Goal: Task Accomplishment & Management: Use online tool/utility

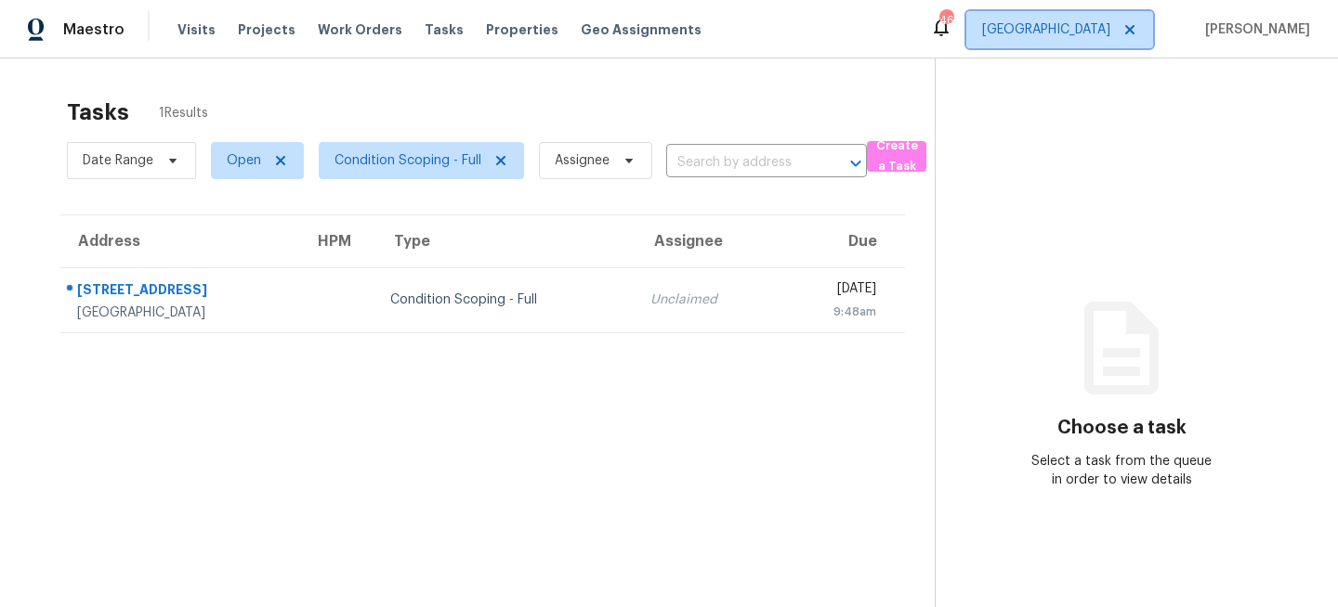
click at [1110, 29] on span "[GEOGRAPHIC_DATA]" at bounding box center [1046, 29] width 128 height 19
click at [1110, 35] on span "[GEOGRAPHIC_DATA]" at bounding box center [1046, 29] width 128 height 19
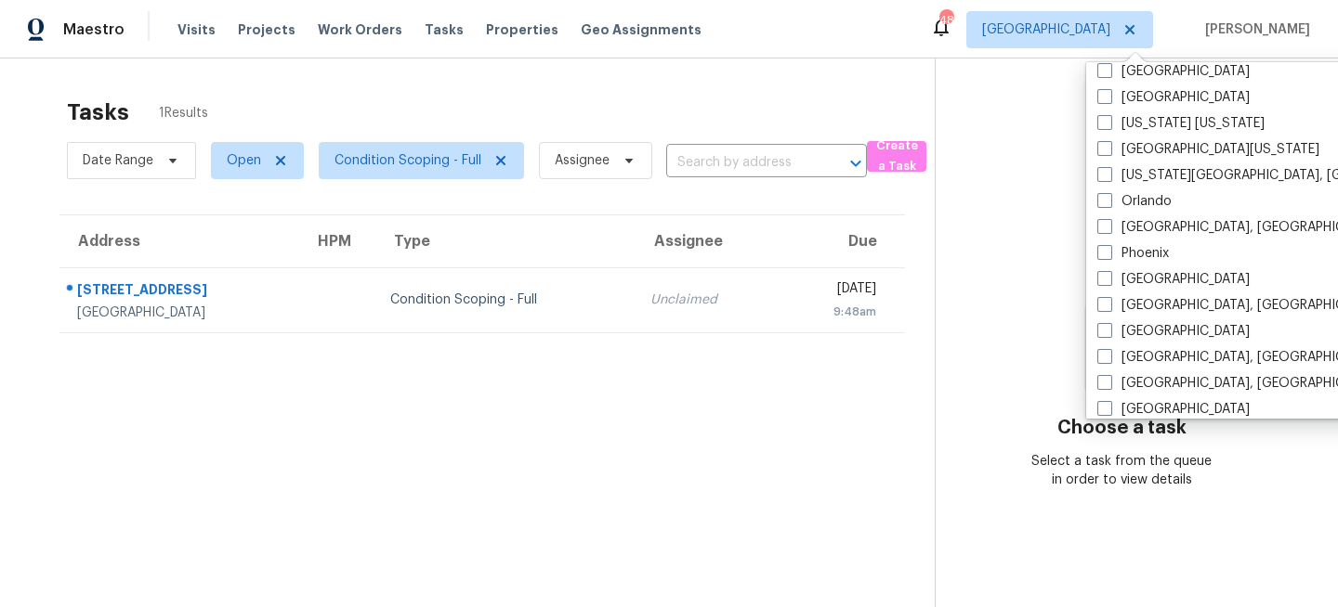
scroll to position [1003, 0]
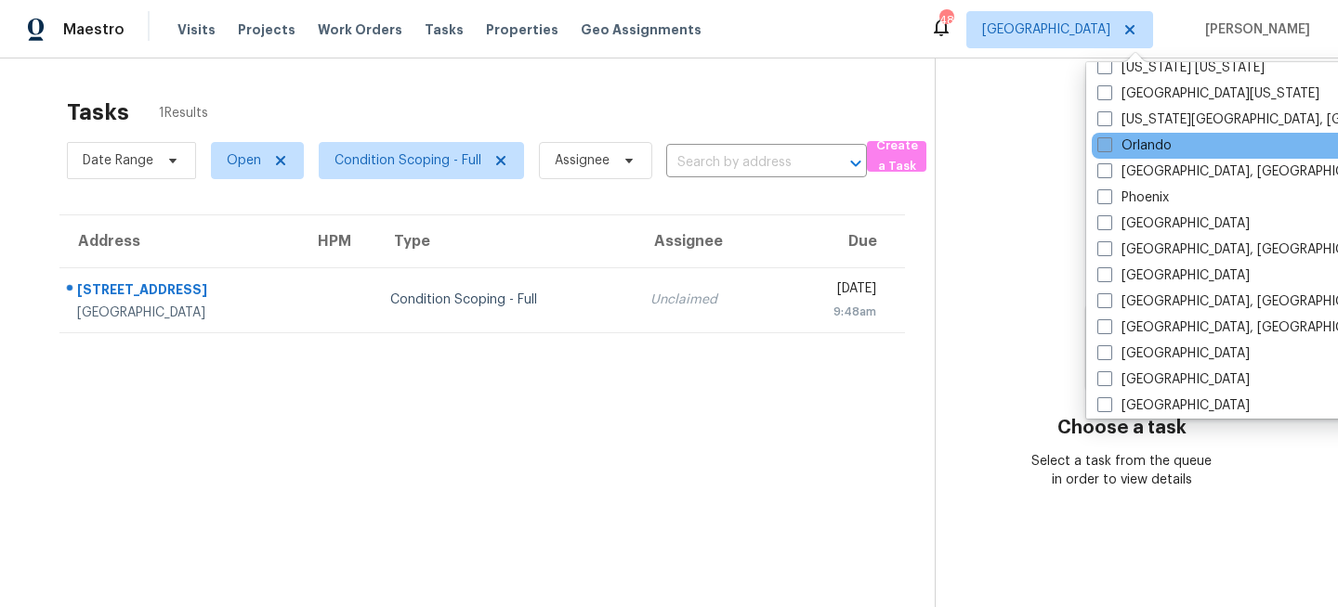
click at [1128, 143] on label "Orlando" at bounding box center [1134, 146] width 74 height 19
click at [1109, 143] on input "Orlando" at bounding box center [1103, 143] width 12 height 12
checkbox input "true"
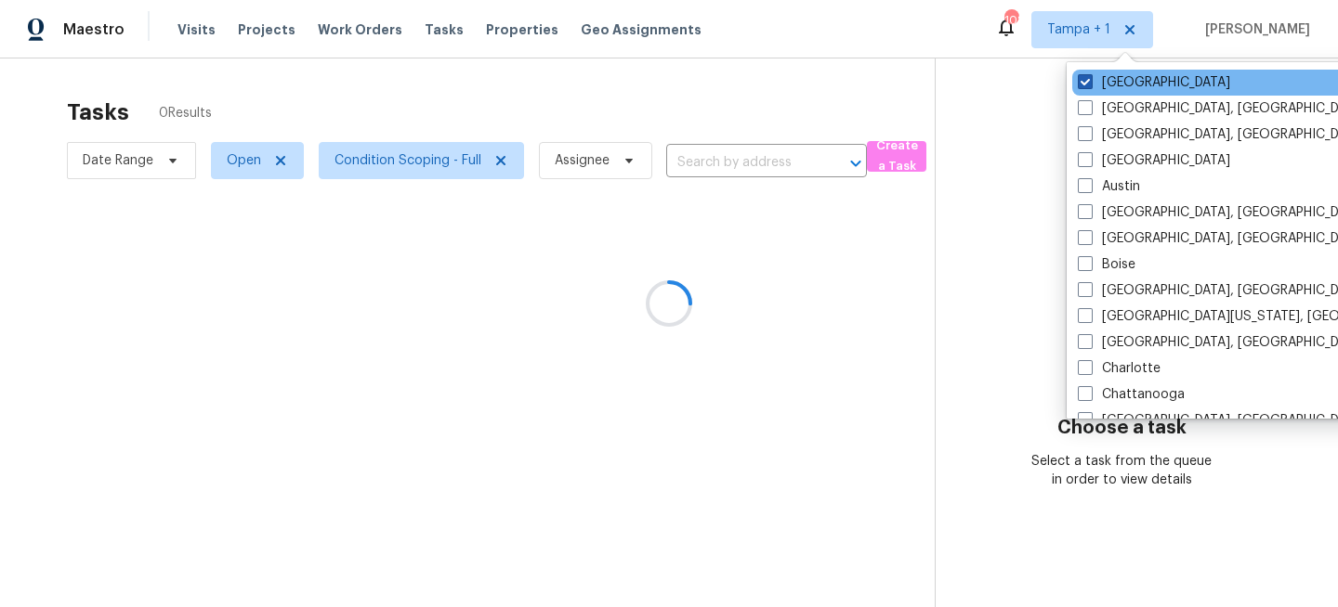
click at [1115, 86] on label "[GEOGRAPHIC_DATA]" at bounding box center [1153, 82] width 152 height 19
click at [1090, 85] on input "[GEOGRAPHIC_DATA]" at bounding box center [1083, 79] width 12 height 12
checkbox input "false"
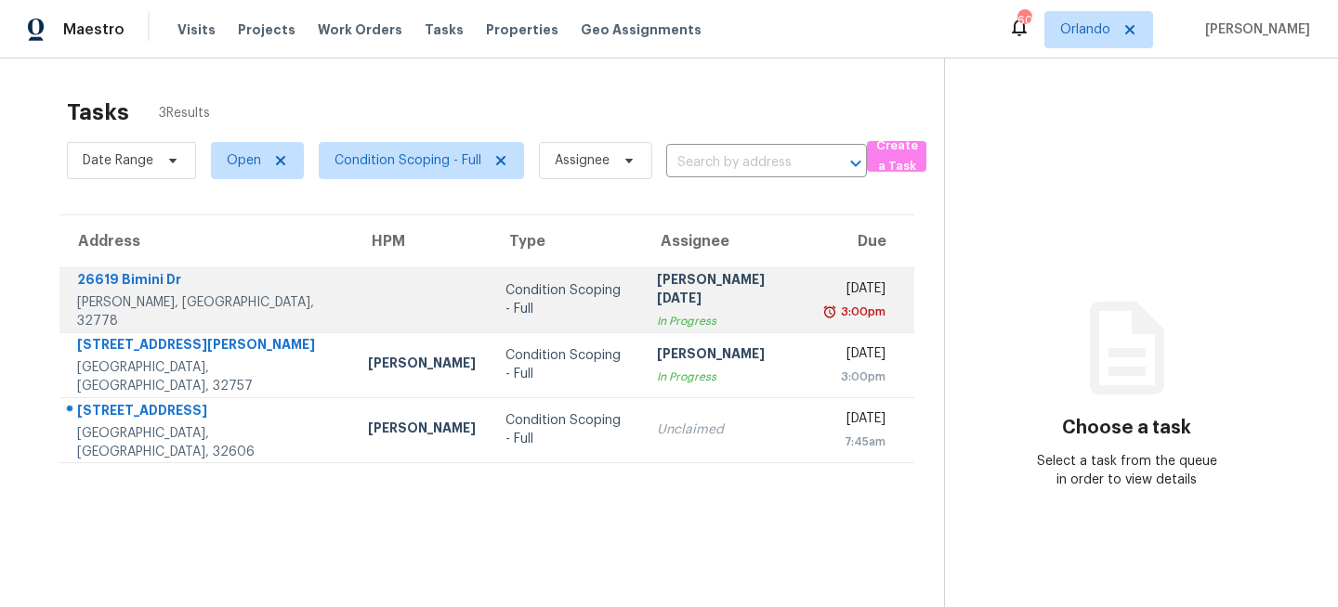
click at [490, 317] on td "Condition Scoping - Full" at bounding box center [565, 300] width 151 height 65
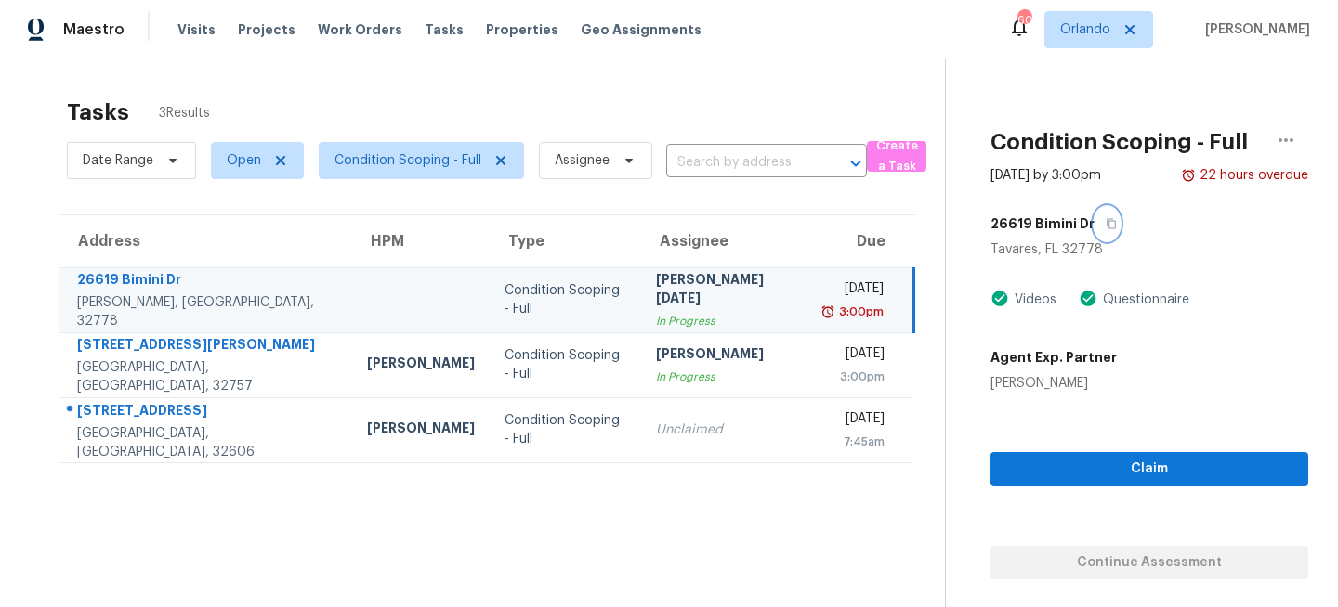
click at [1106, 220] on icon "button" at bounding box center [1110, 224] width 9 height 10
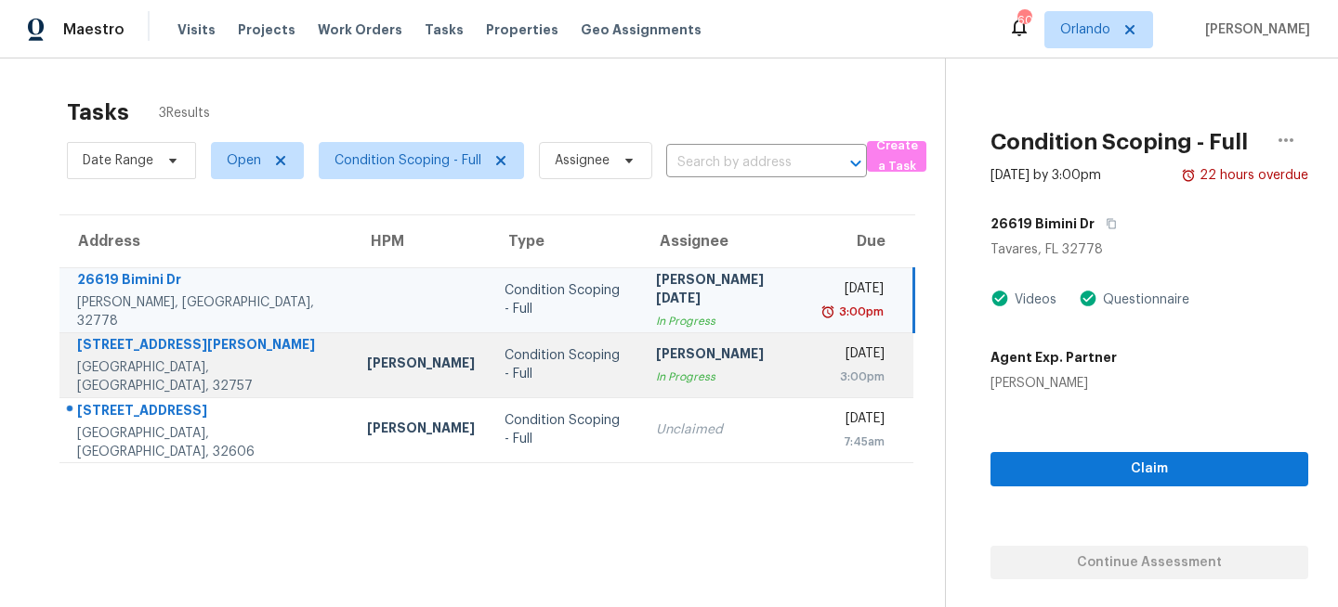
click at [550, 377] on td "Condition Scoping - Full" at bounding box center [564, 365] width 151 height 65
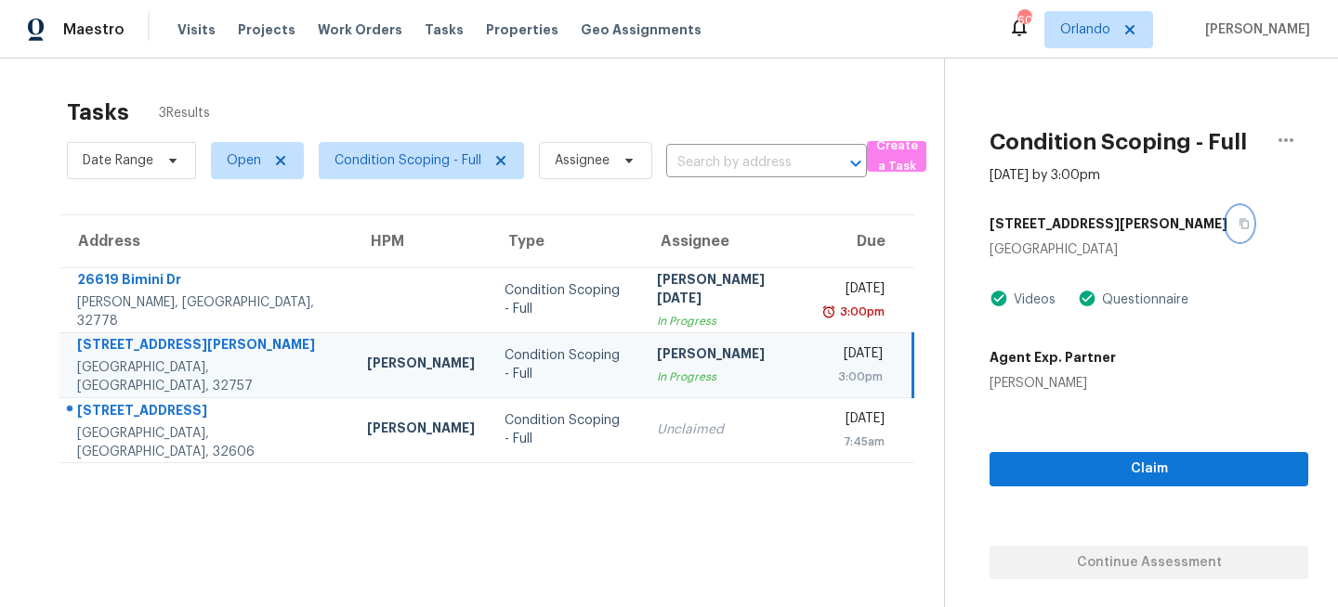
click at [1238, 226] on icon "button" at bounding box center [1243, 223] width 11 height 11
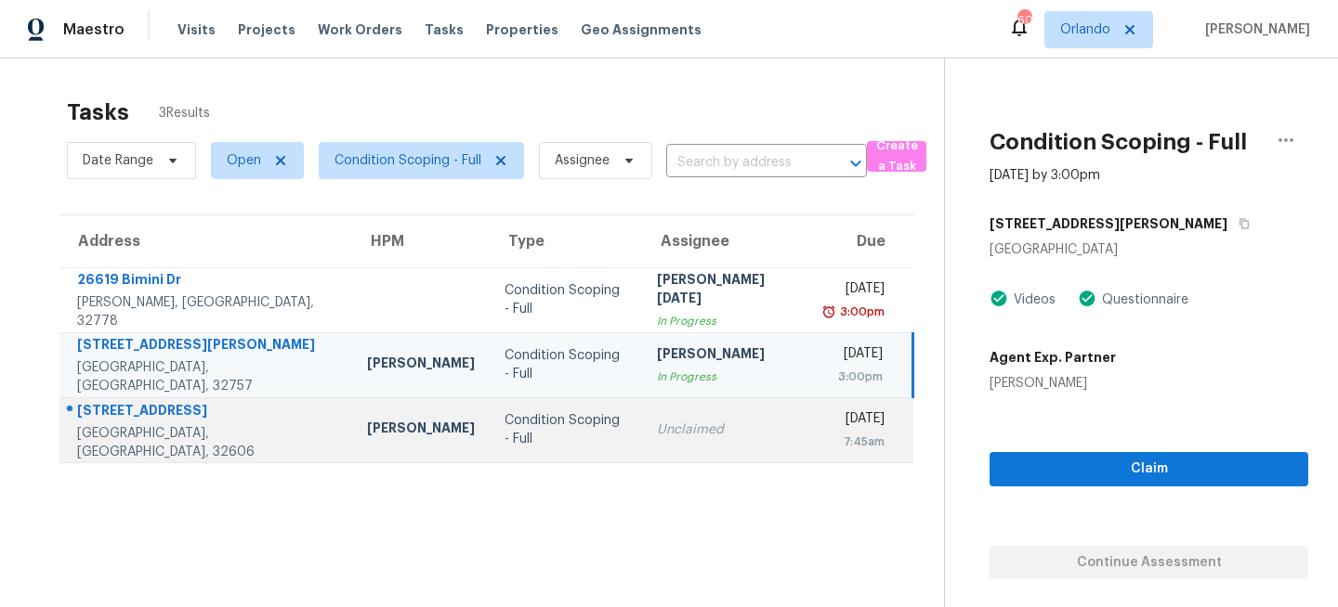
click at [642, 430] on td "Unclaimed" at bounding box center [726, 430] width 169 height 65
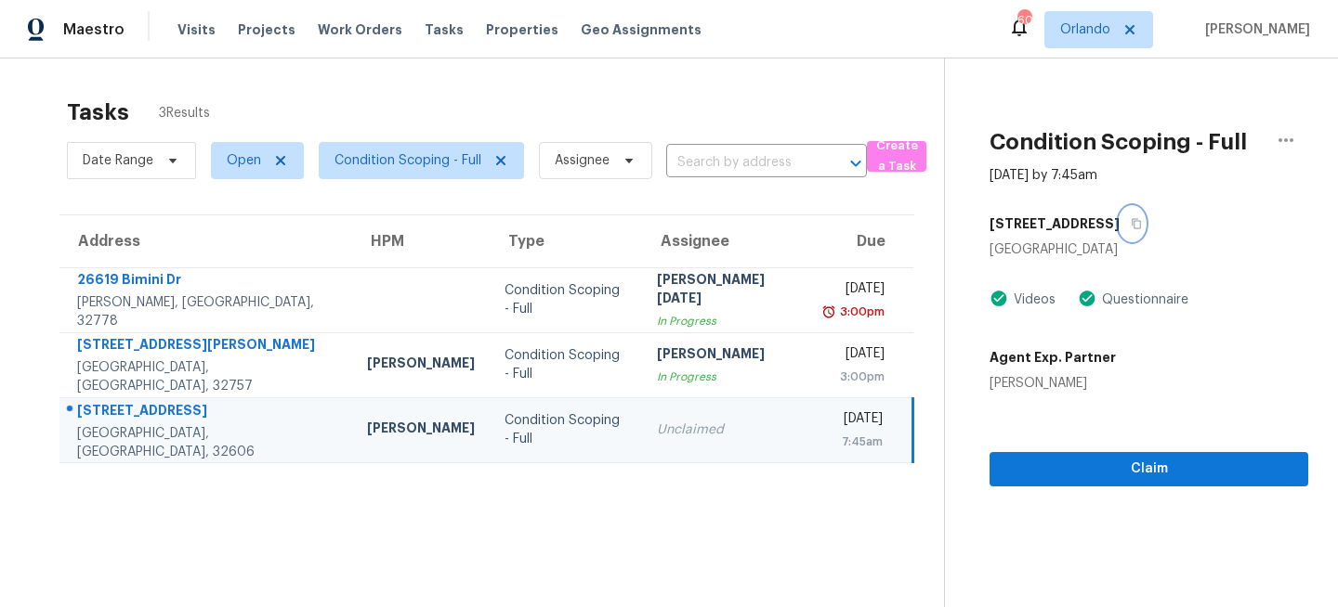
click at [1119, 225] on button "button" at bounding box center [1131, 223] width 25 height 33
click at [1098, 37] on span "Orlando" at bounding box center [1085, 29] width 50 height 19
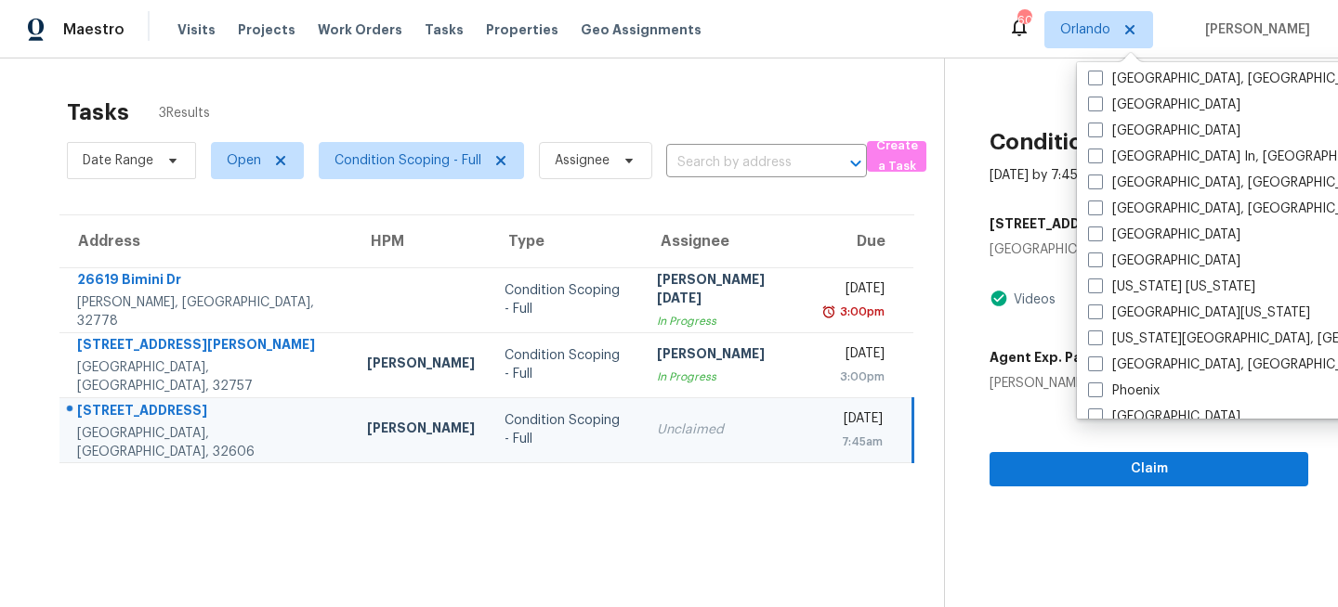
scroll to position [791, 0]
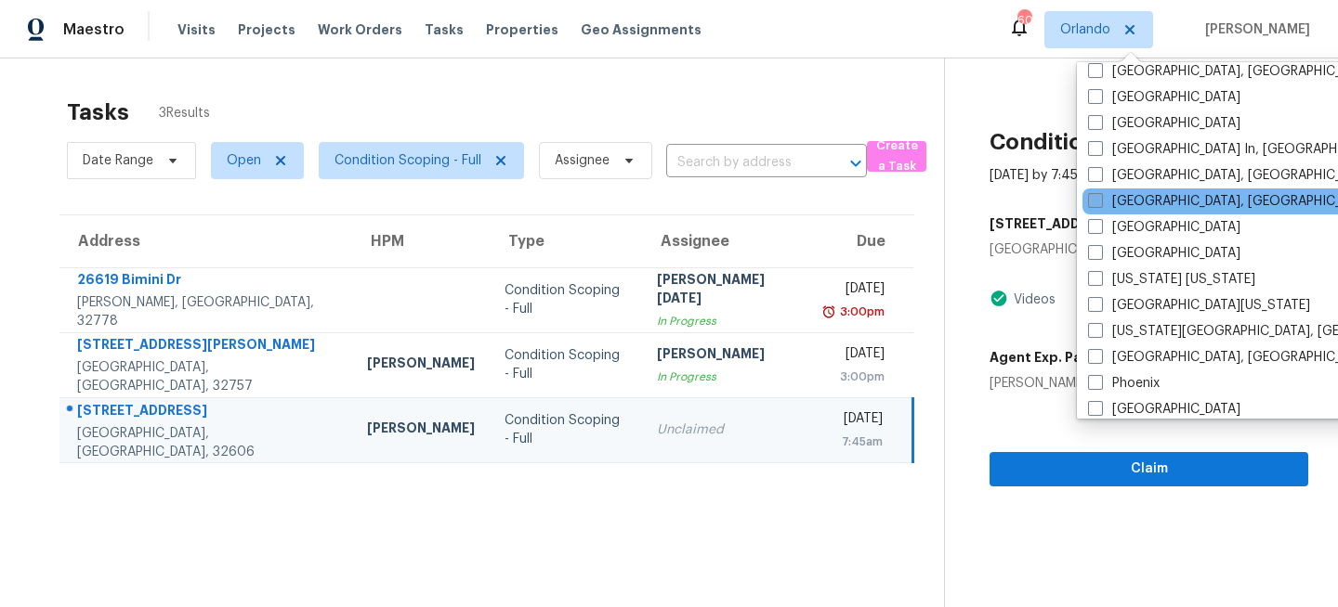
click at [1111, 195] on label "Miami, FL" at bounding box center [1232, 201] width 288 height 19
click at [1100, 195] on input "Miami, FL" at bounding box center [1094, 198] width 12 height 12
checkbox input "true"
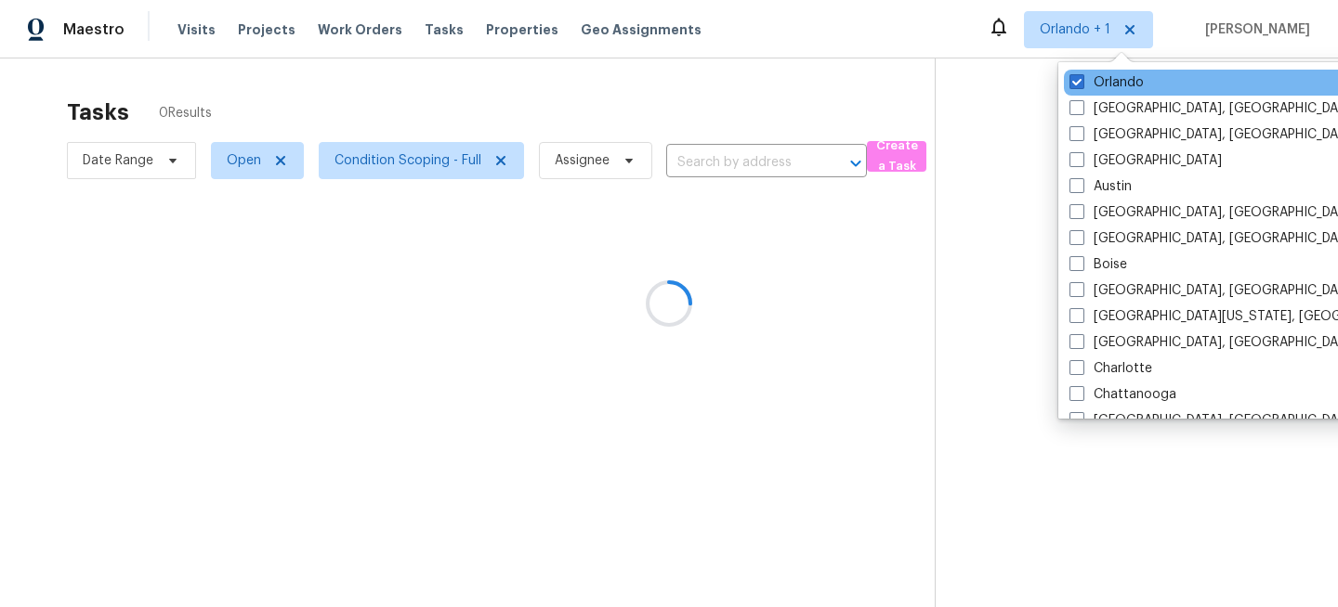
click at [1103, 94] on div "Orlando" at bounding box center [1250, 83] width 374 height 26
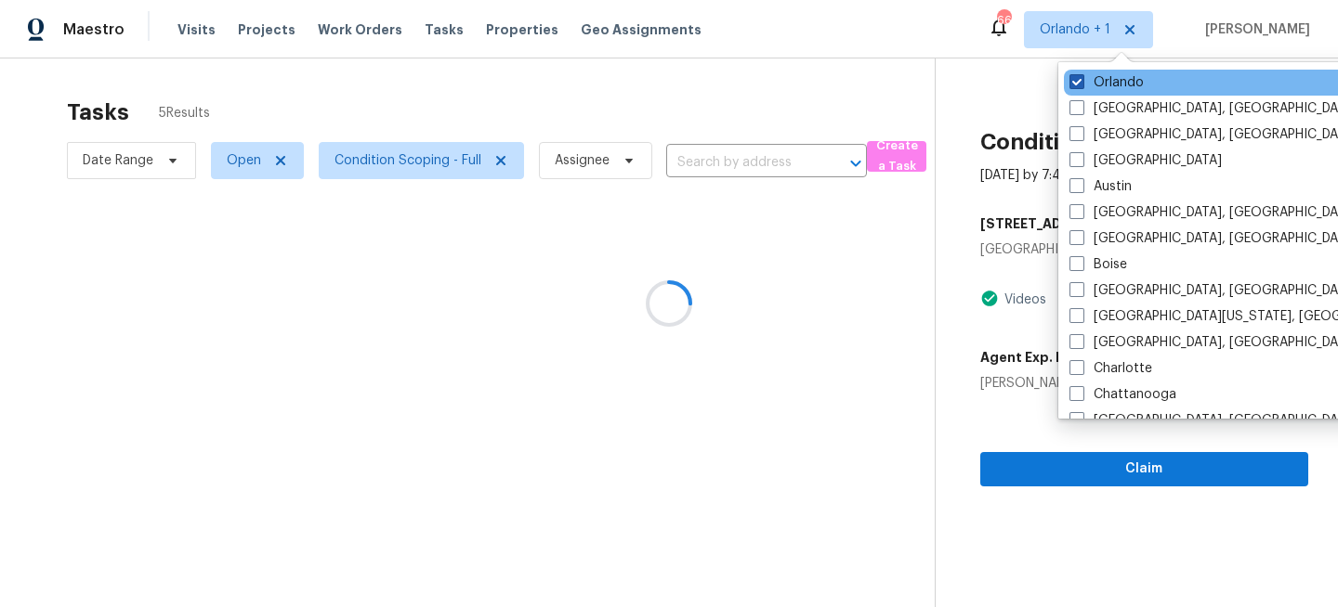
click at [1114, 87] on label "Orlando" at bounding box center [1106, 82] width 74 height 19
click at [1081, 85] on input "Orlando" at bounding box center [1075, 79] width 12 height 12
checkbox input "false"
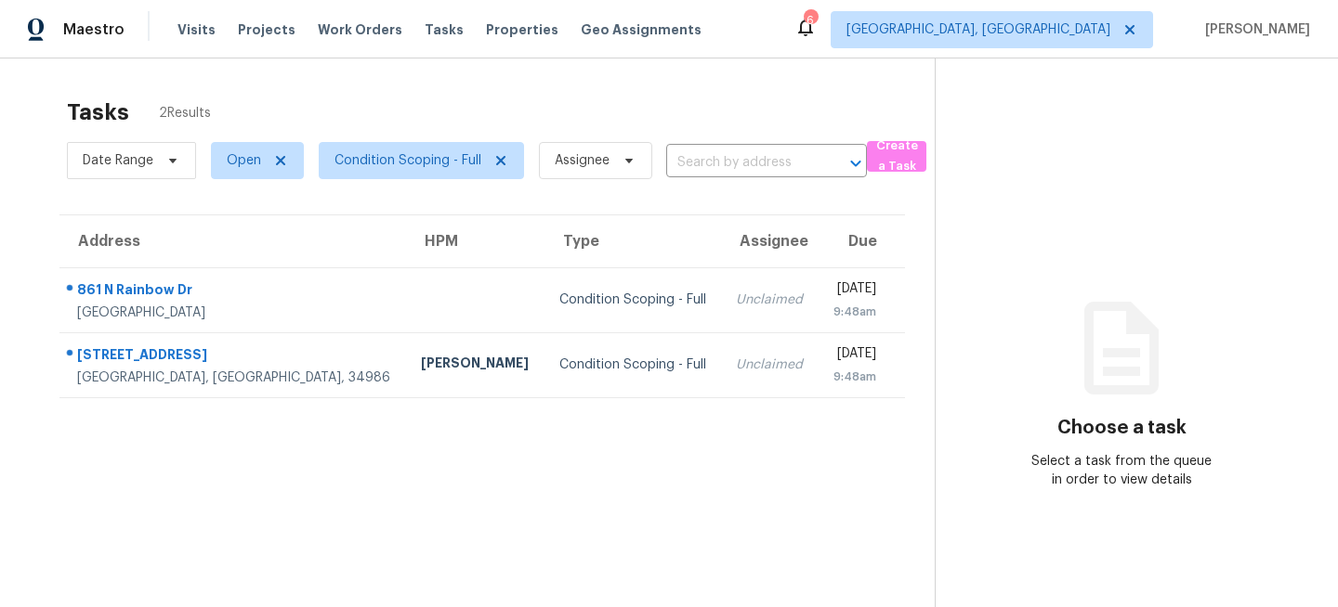
click at [602, 288] on td "Condition Scoping - Full" at bounding box center [632, 300] width 177 height 65
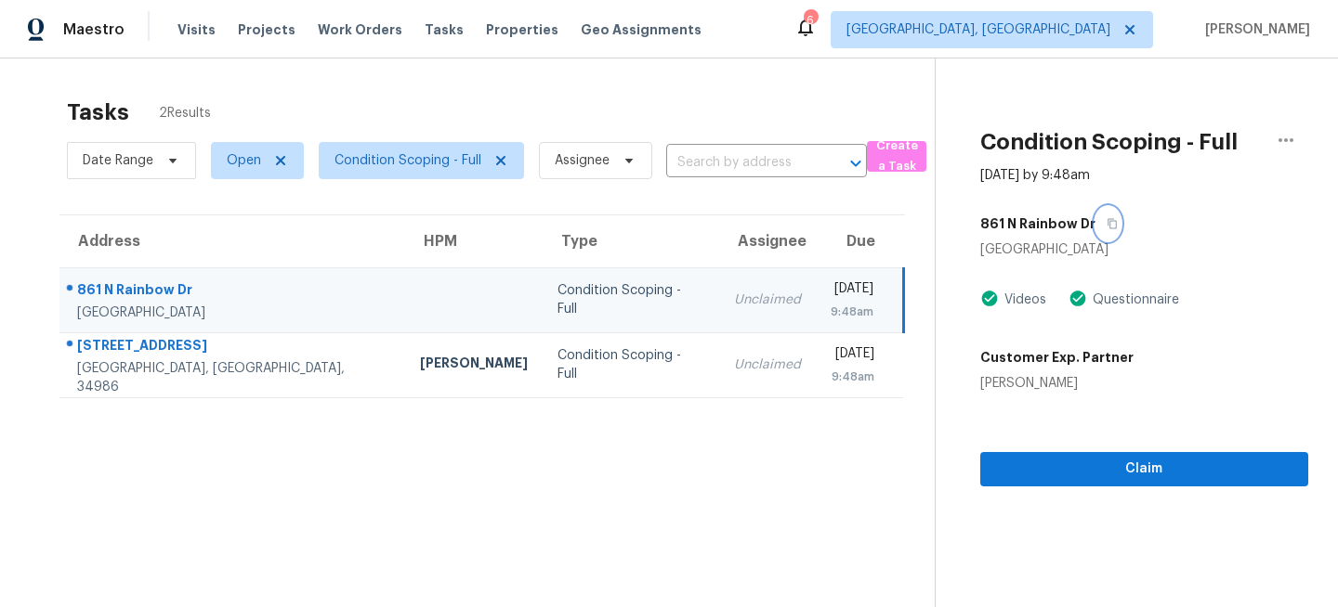
click at [1107, 223] on icon "button" at bounding box center [1111, 223] width 11 height 11
click at [1104, 24] on span "Miami, FL" at bounding box center [978, 29] width 264 height 19
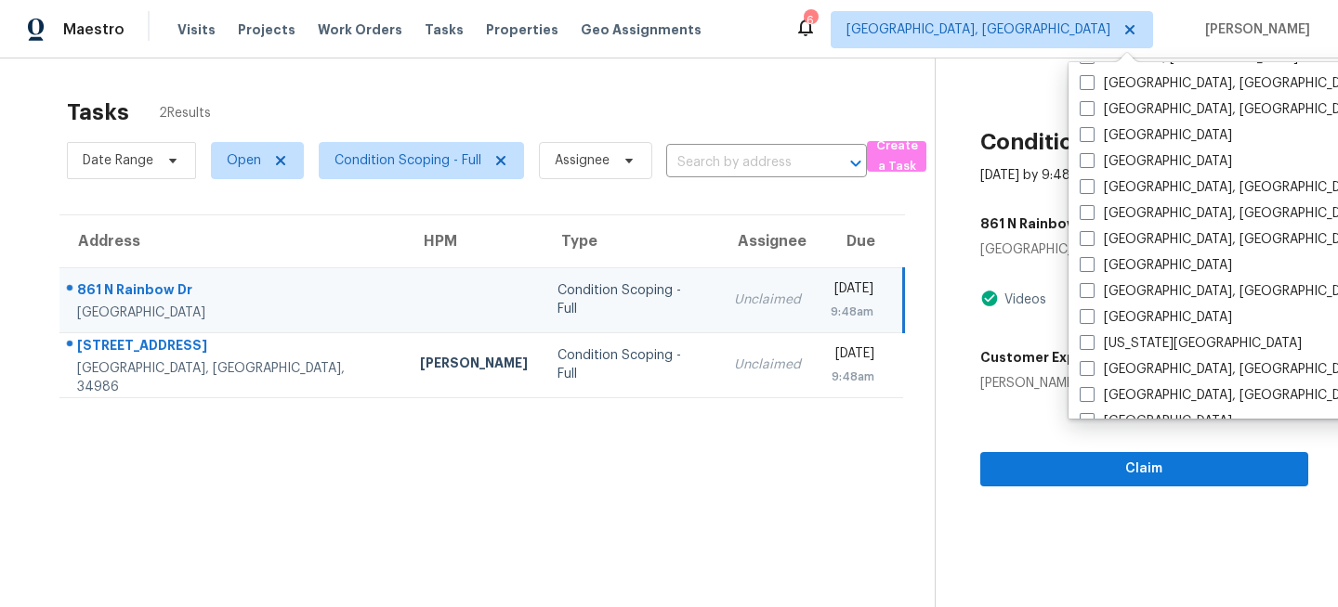
scroll to position [487, 0]
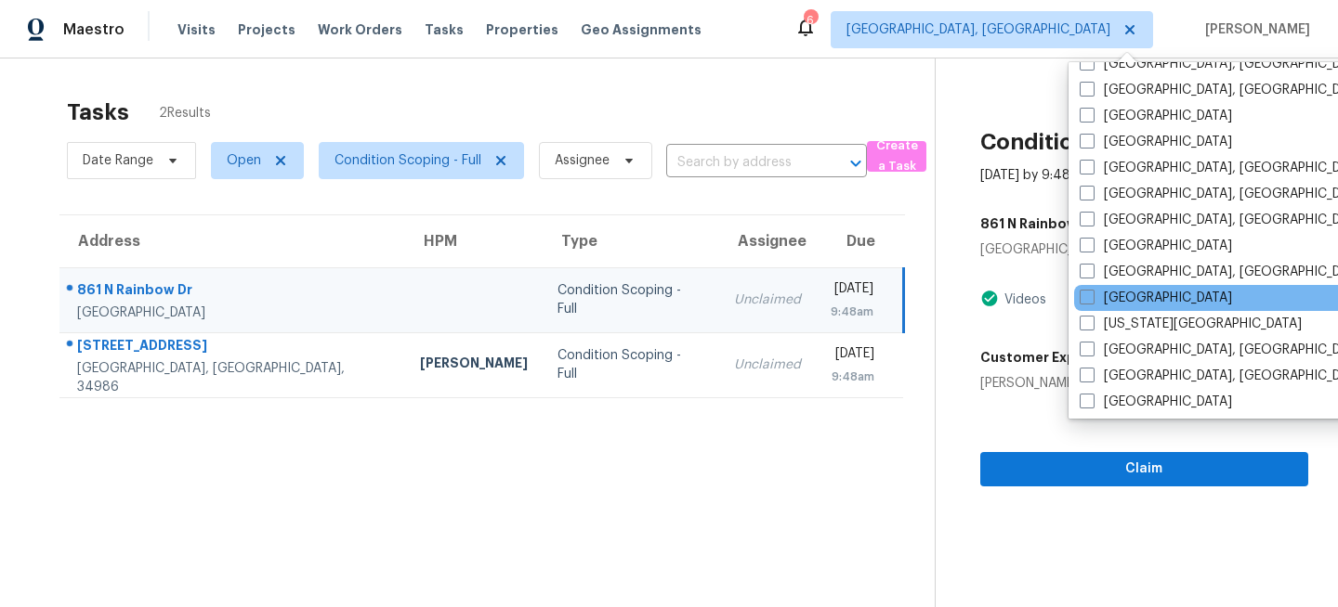
click at [1116, 285] on div "Jacksonville" at bounding box center [1261, 298] width 374 height 26
click at [1108, 290] on label "Jacksonville" at bounding box center [1155, 298] width 152 height 19
click at [1091, 290] on input "Jacksonville" at bounding box center [1085, 295] width 12 height 12
checkbox input "true"
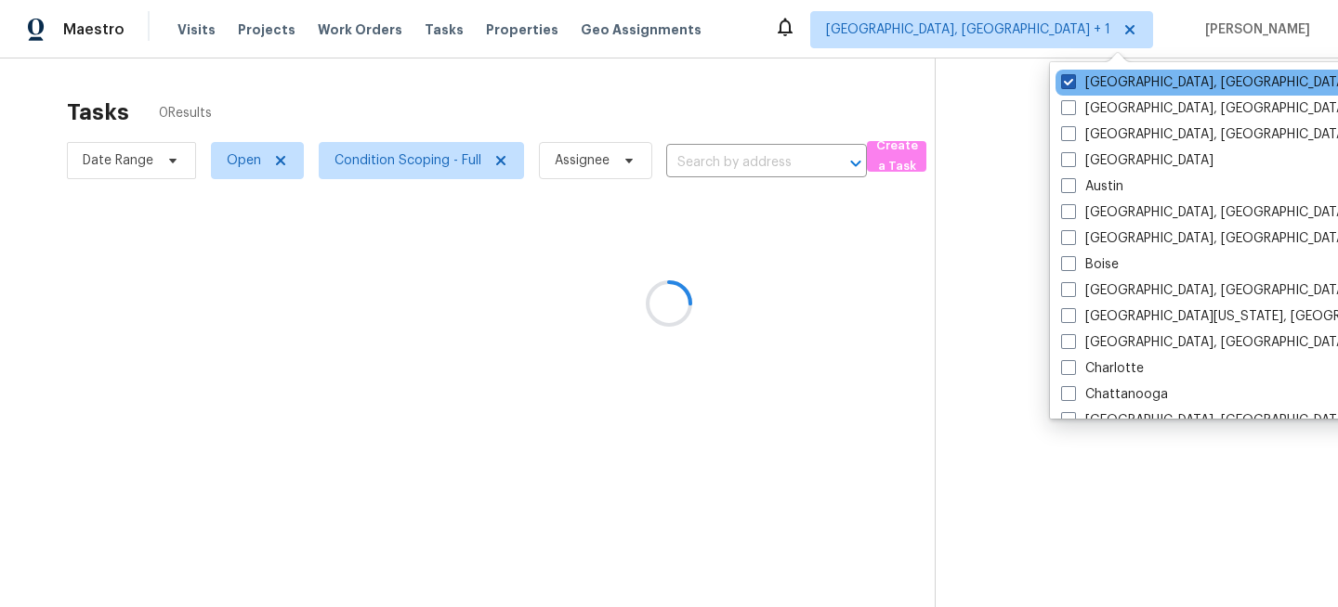
click at [1107, 88] on label "Miami, FL" at bounding box center [1205, 82] width 288 height 19
click at [1073, 85] on input "Miami, FL" at bounding box center [1067, 79] width 12 height 12
checkbox input "false"
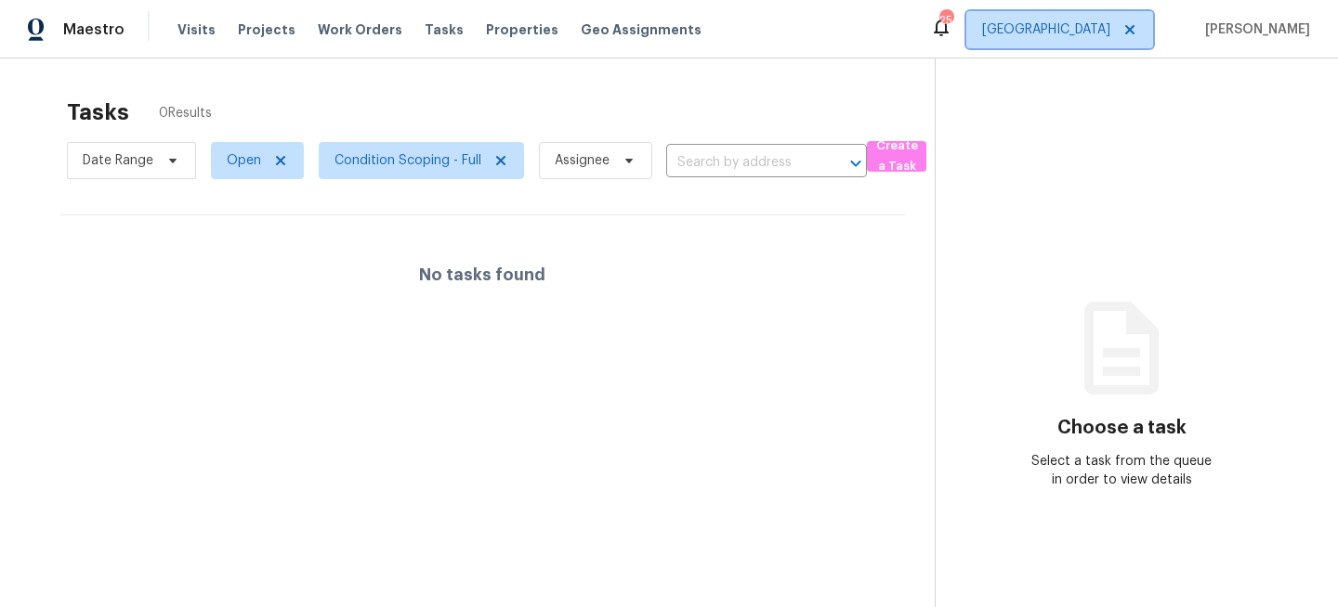
click at [1075, 41] on span "[GEOGRAPHIC_DATA]" at bounding box center [1059, 29] width 187 height 37
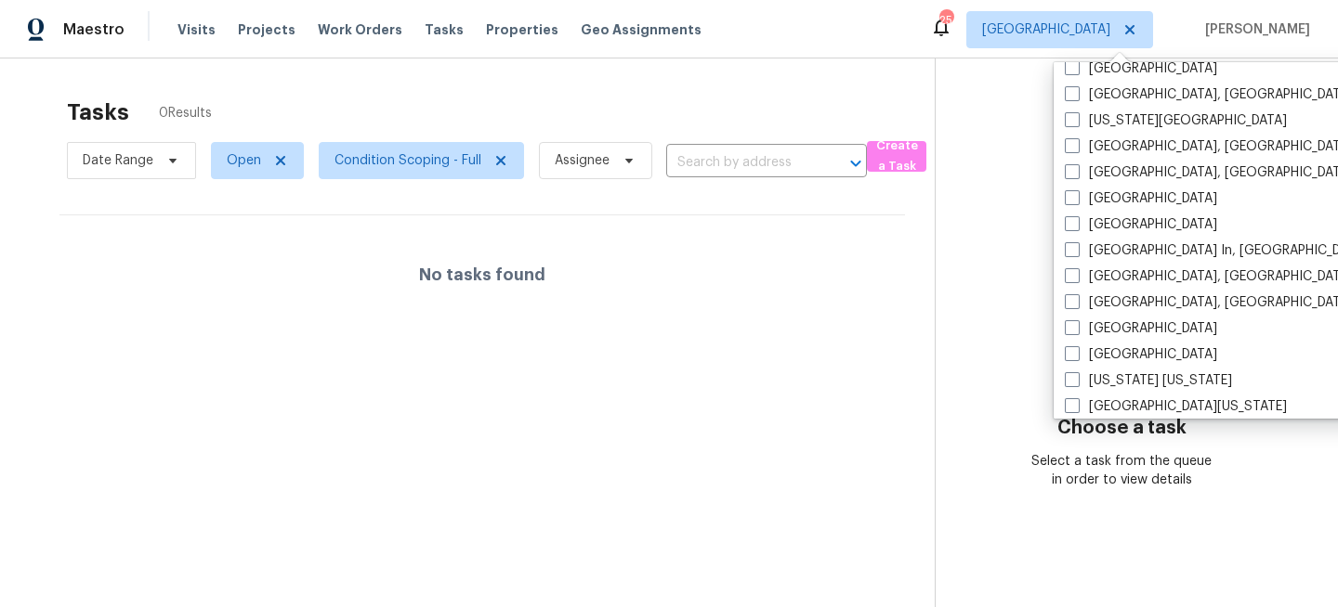
scroll to position [1245, 0]
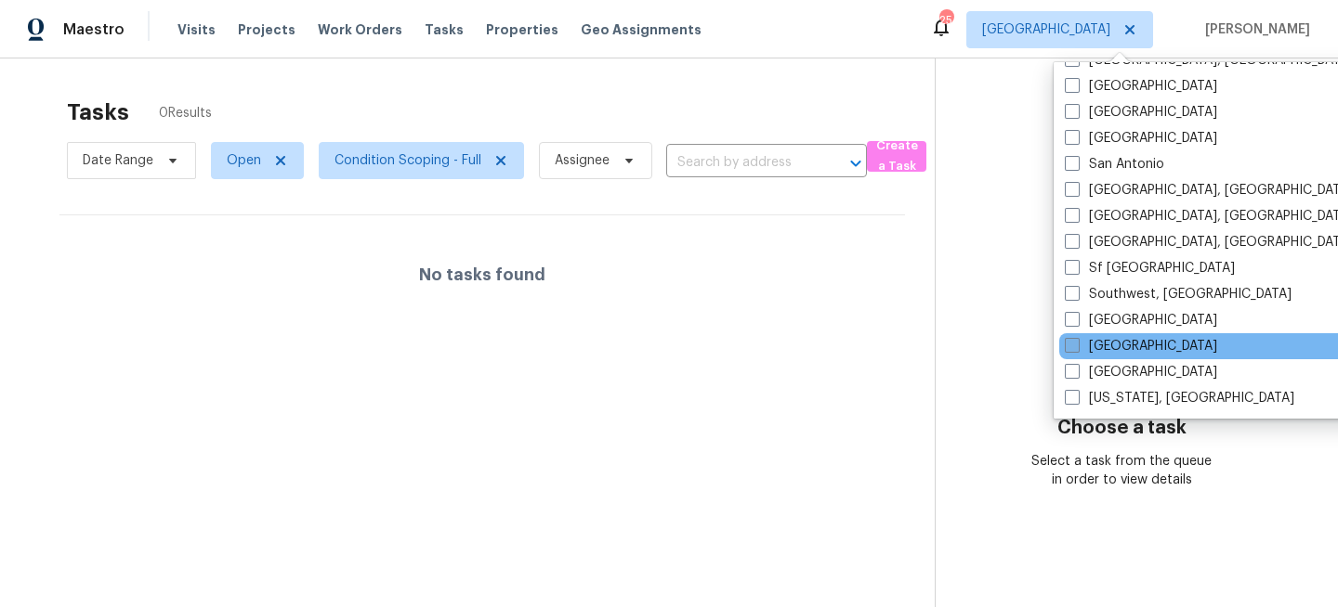
click at [1096, 346] on label "[GEOGRAPHIC_DATA]" at bounding box center [1140, 346] width 152 height 19
click at [1077, 346] on input "[GEOGRAPHIC_DATA]" at bounding box center [1070, 343] width 12 height 12
checkbox input "true"
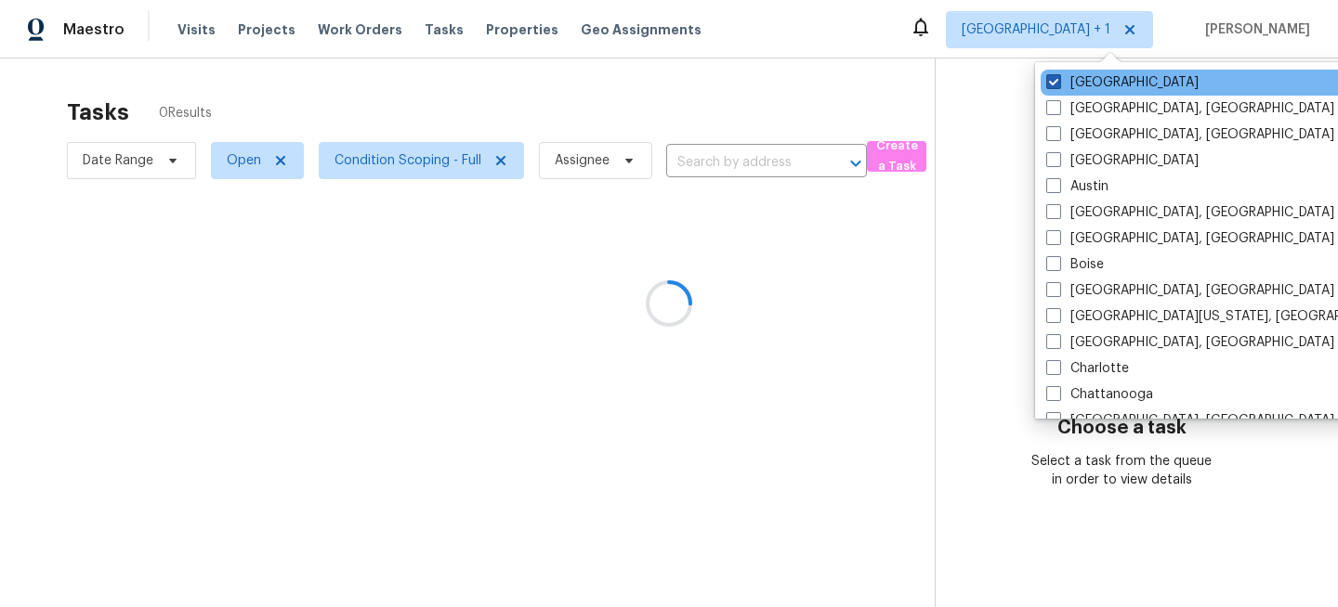
click at [1086, 80] on label "Jacksonville" at bounding box center [1122, 82] width 152 height 19
click at [1058, 80] on input "Jacksonville" at bounding box center [1052, 79] width 12 height 12
checkbox input "false"
